Goal: Transaction & Acquisition: Subscribe to service/newsletter

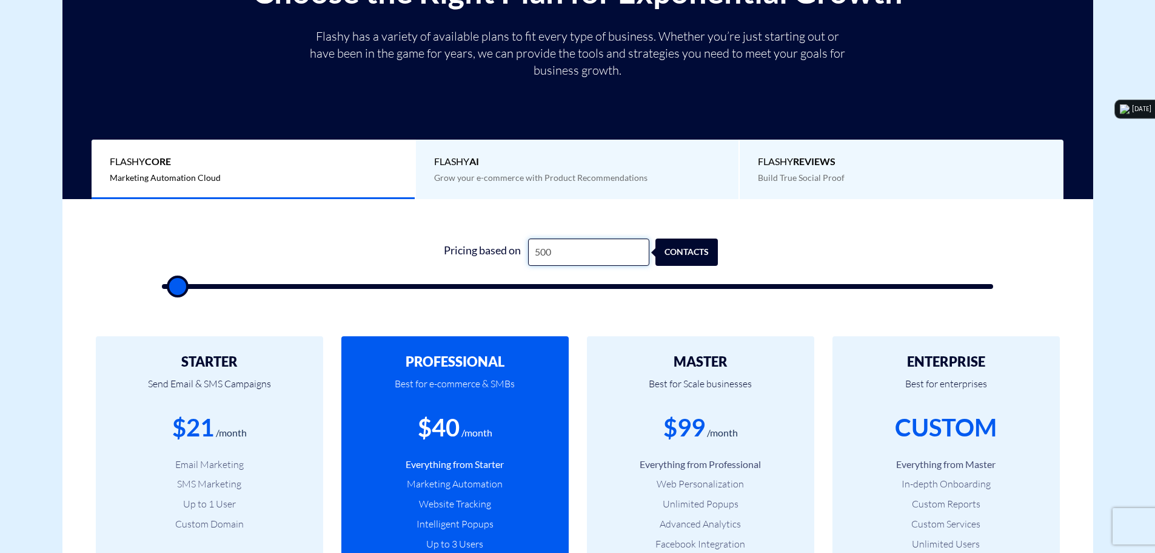
click at [576, 249] on input "500" at bounding box center [588, 251] width 121 height 27
type input "7"
type input "500"
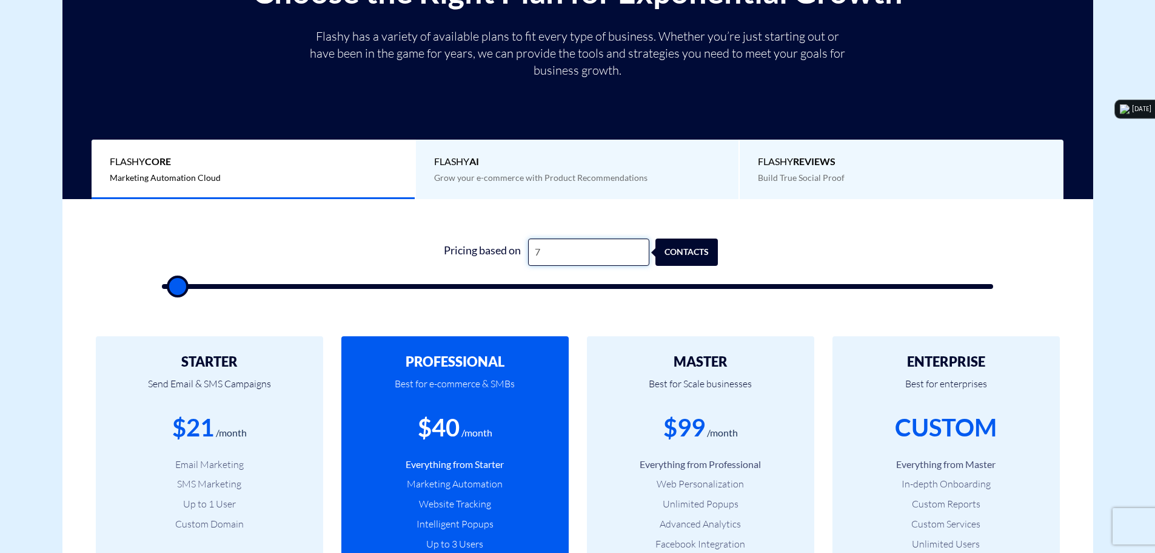
type input "71"
type input "500"
type input "716"
type input "500"
type input "7,165"
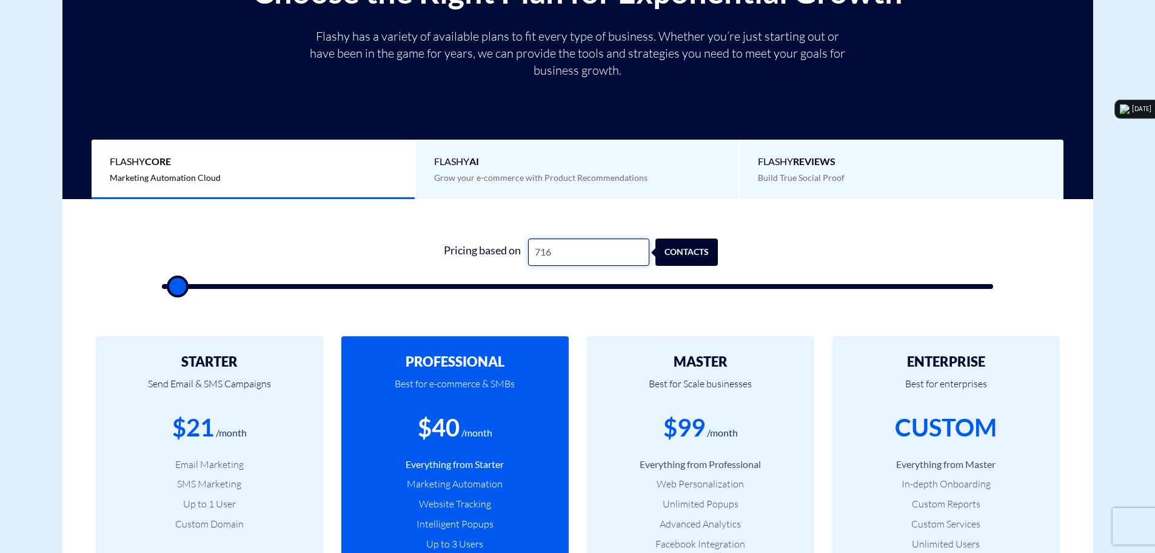
type input "7000"
type input "71,658"
type input "71500"
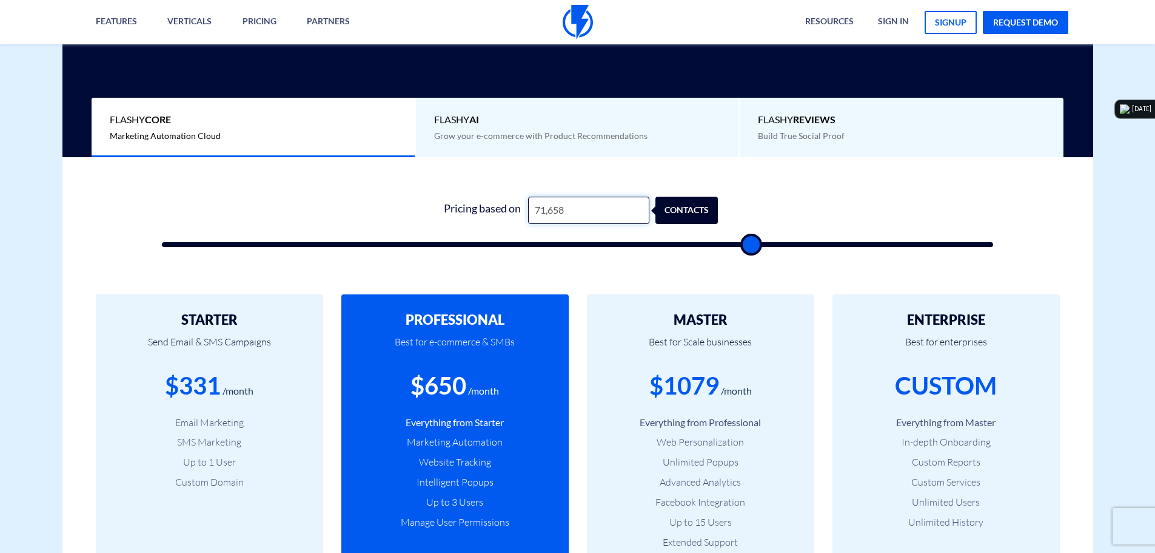
scroll to position [303, 0]
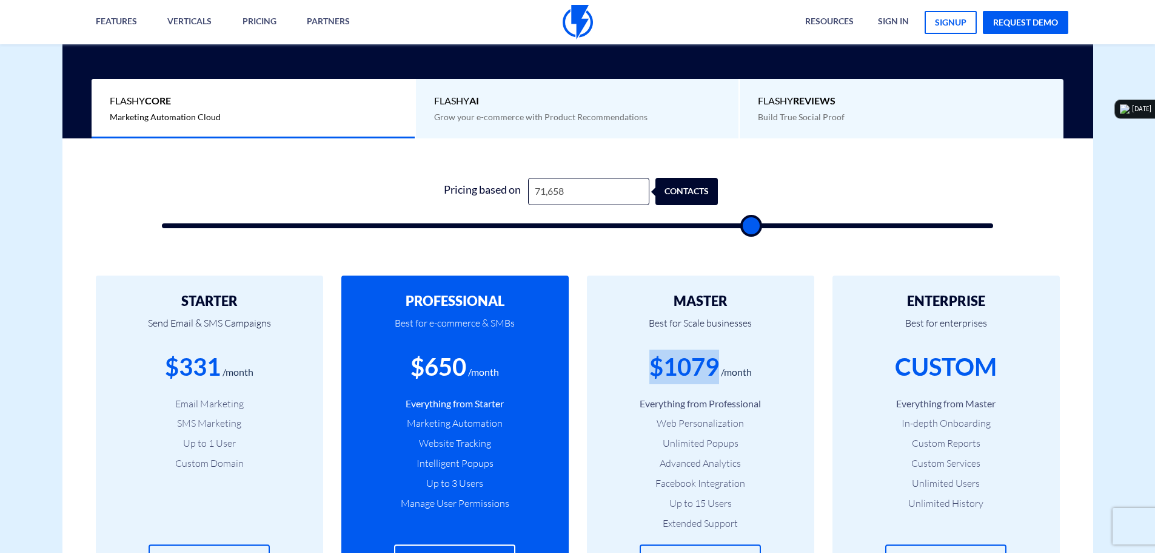
drag, startPoint x: 652, startPoint y: 367, endPoint x: 714, endPoint y: 368, distance: 61.9
click at [714, 368] on div "$1079" at bounding box center [685, 366] width 70 height 35
click at [679, 372] on div "$1079" at bounding box center [685, 366] width 70 height 35
click at [565, 193] on input "71,658" at bounding box center [588, 191] width 121 height 27
click at [540, 196] on input "71,658" at bounding box center [588, 191] width 121 height 27
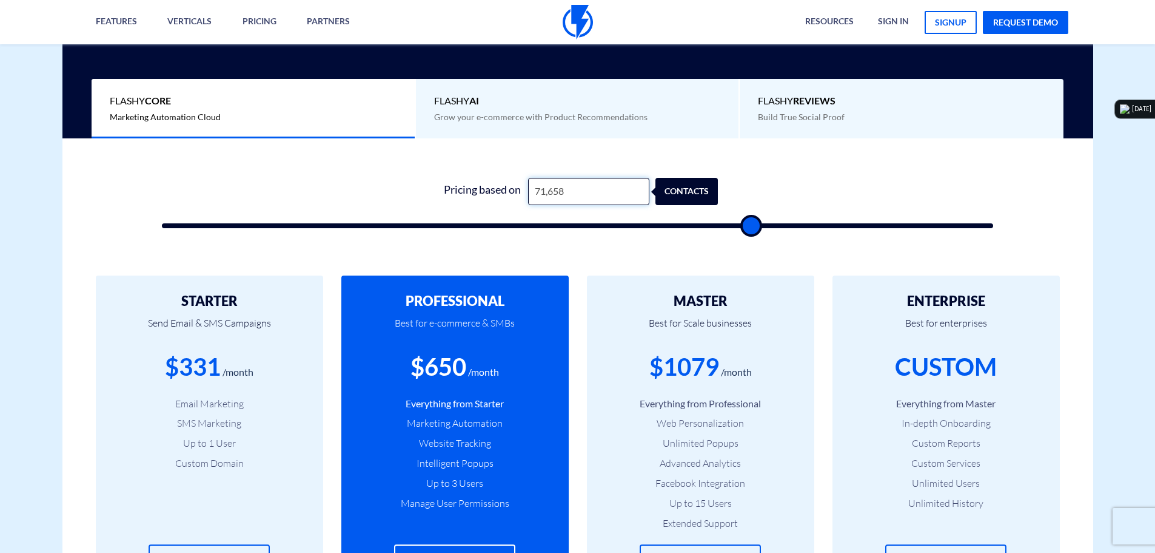
type input "73,658"
type input "73500"
type input "73,658"
drag, startPoint x: 754, startPoint y: 371, endPoint x: 635, endPoint y: 370, distance: 118.9
click at [635, 370] on div "$1101 /month" at bounding box center [700, 366] width 191 height 35
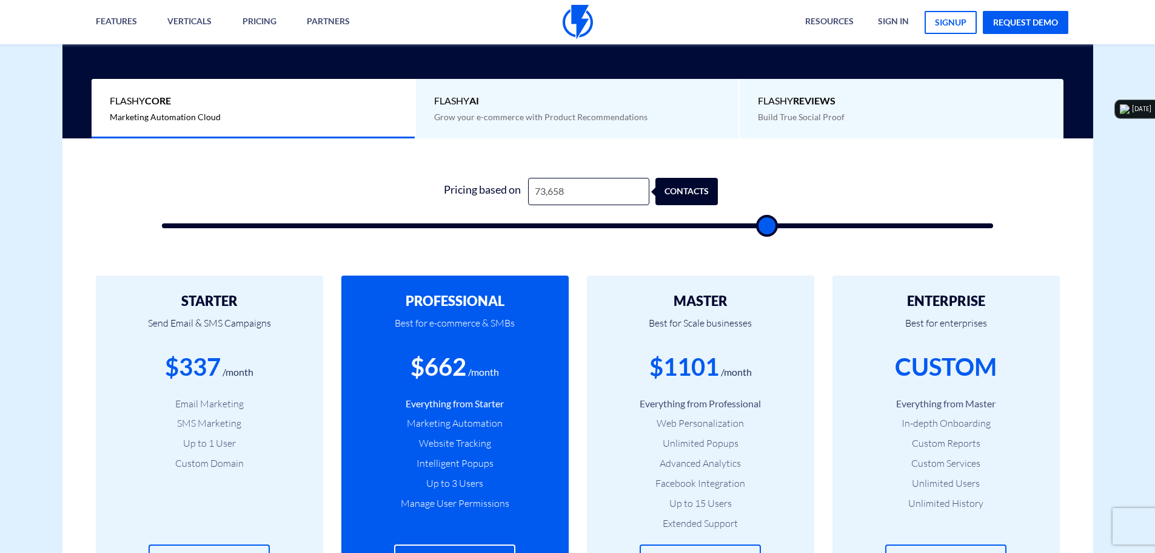
click at [635, 370] on div "$1101 /month" at bounding box center [700, 366] width 191 height 35
